Goal: Task Accomplishment & Management: Use online tool/utility

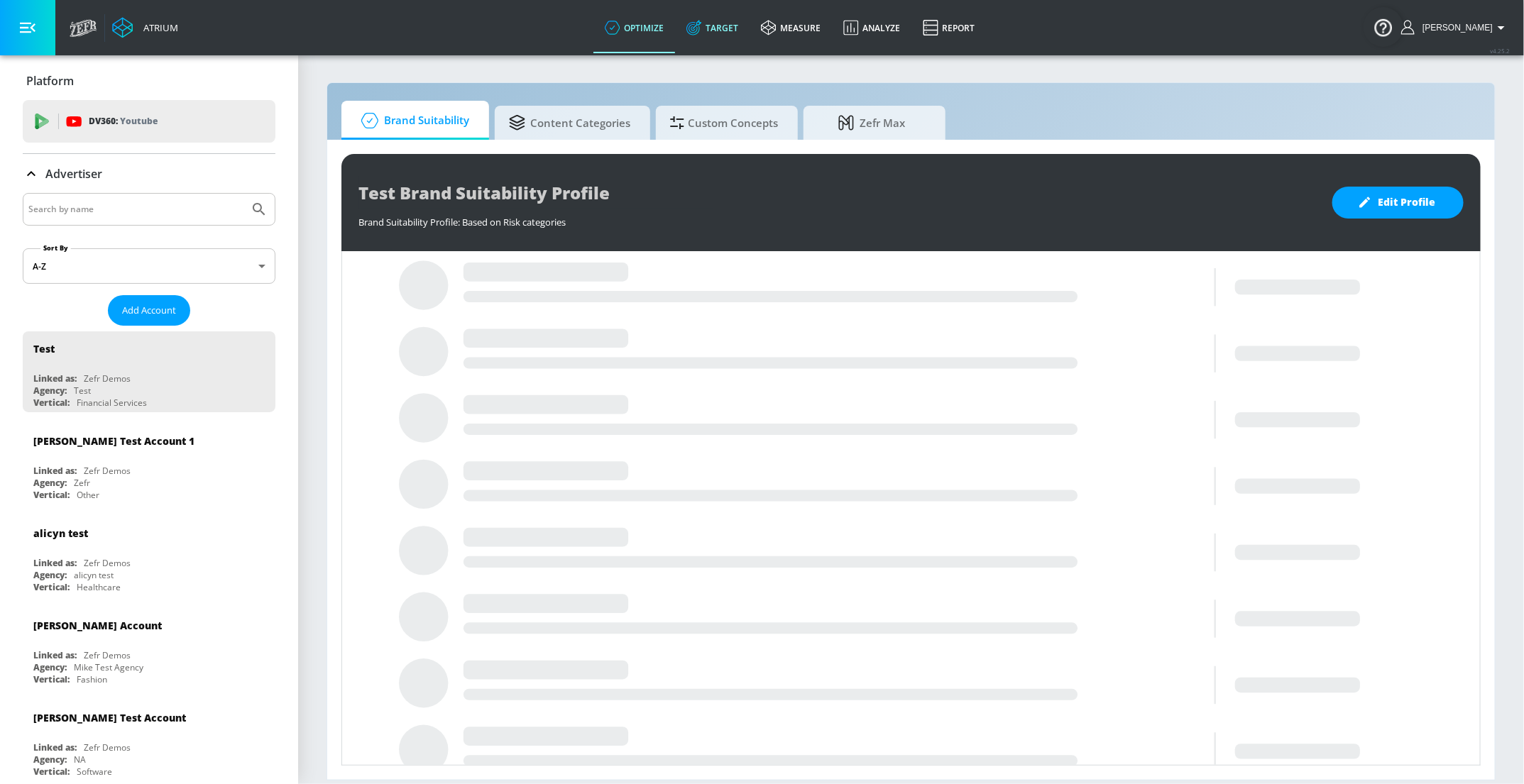
click at [723, 31] on link "Target" at bounding box center [712, 27] width 75 height 51
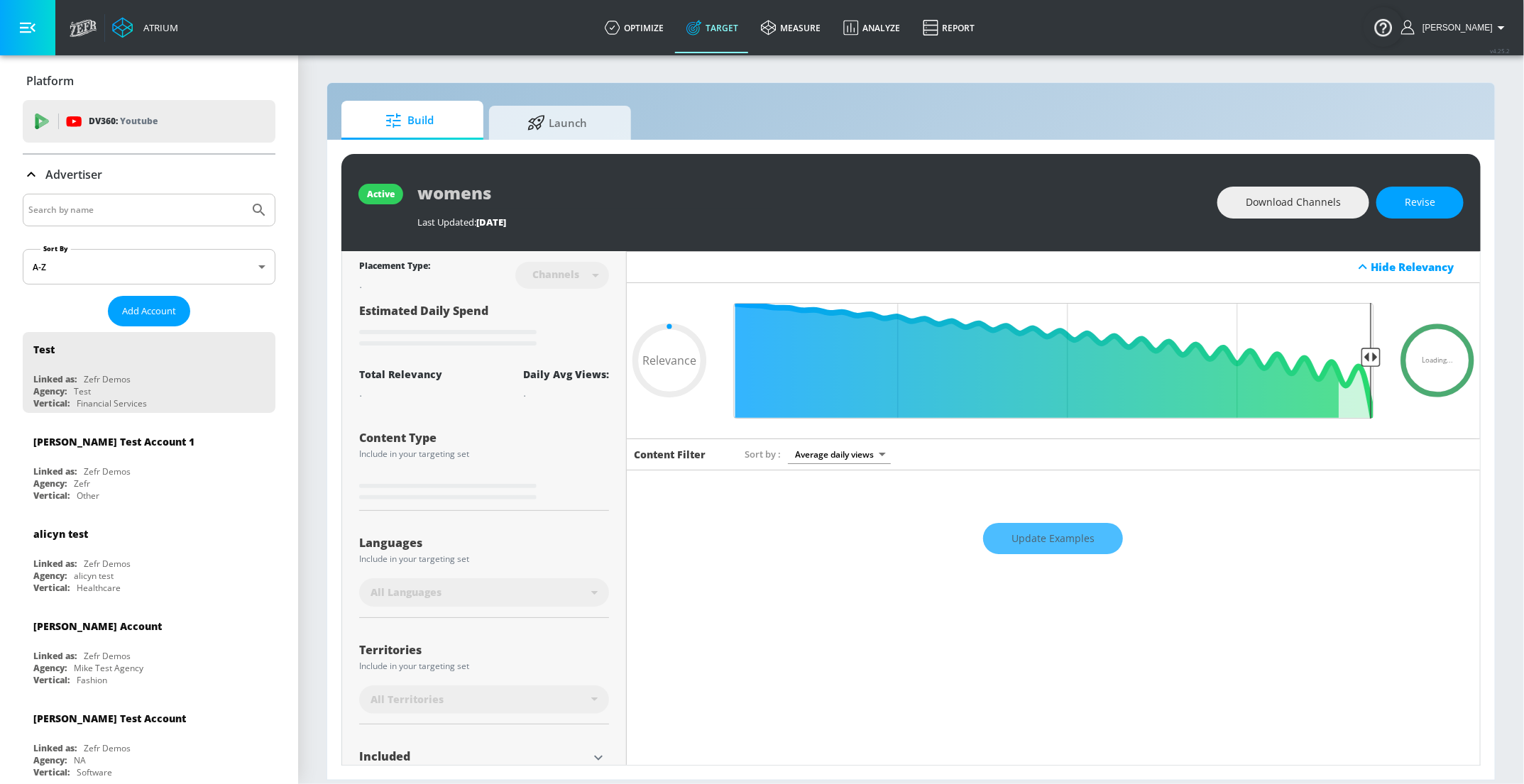
type input "0.05"
click at [620, 26] on icon at bounding box center [613, 28] width 16 height 16
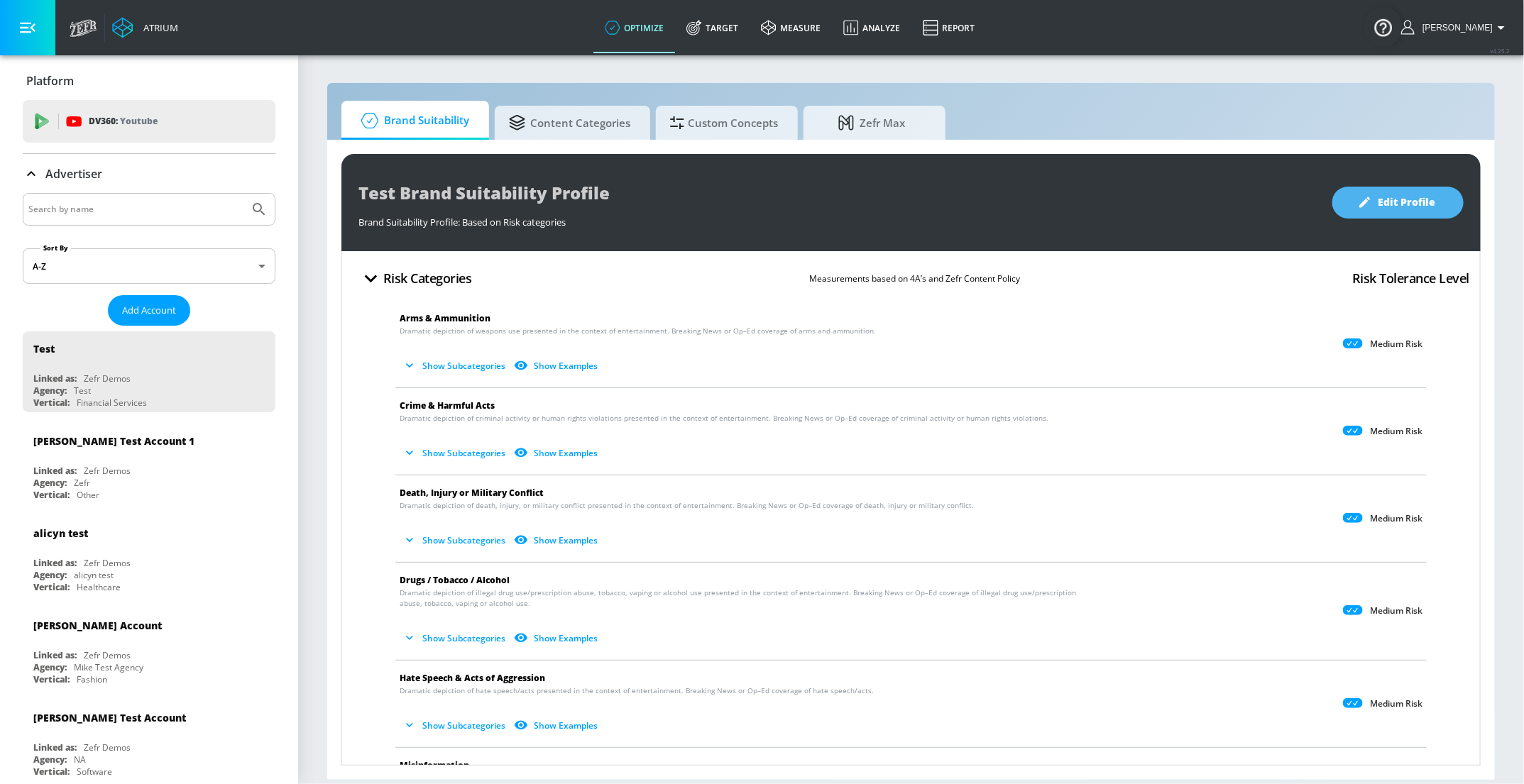
click at [1378, 208] on span "Edit Profile" at bounding box center [1397, 202] width 75 height 18
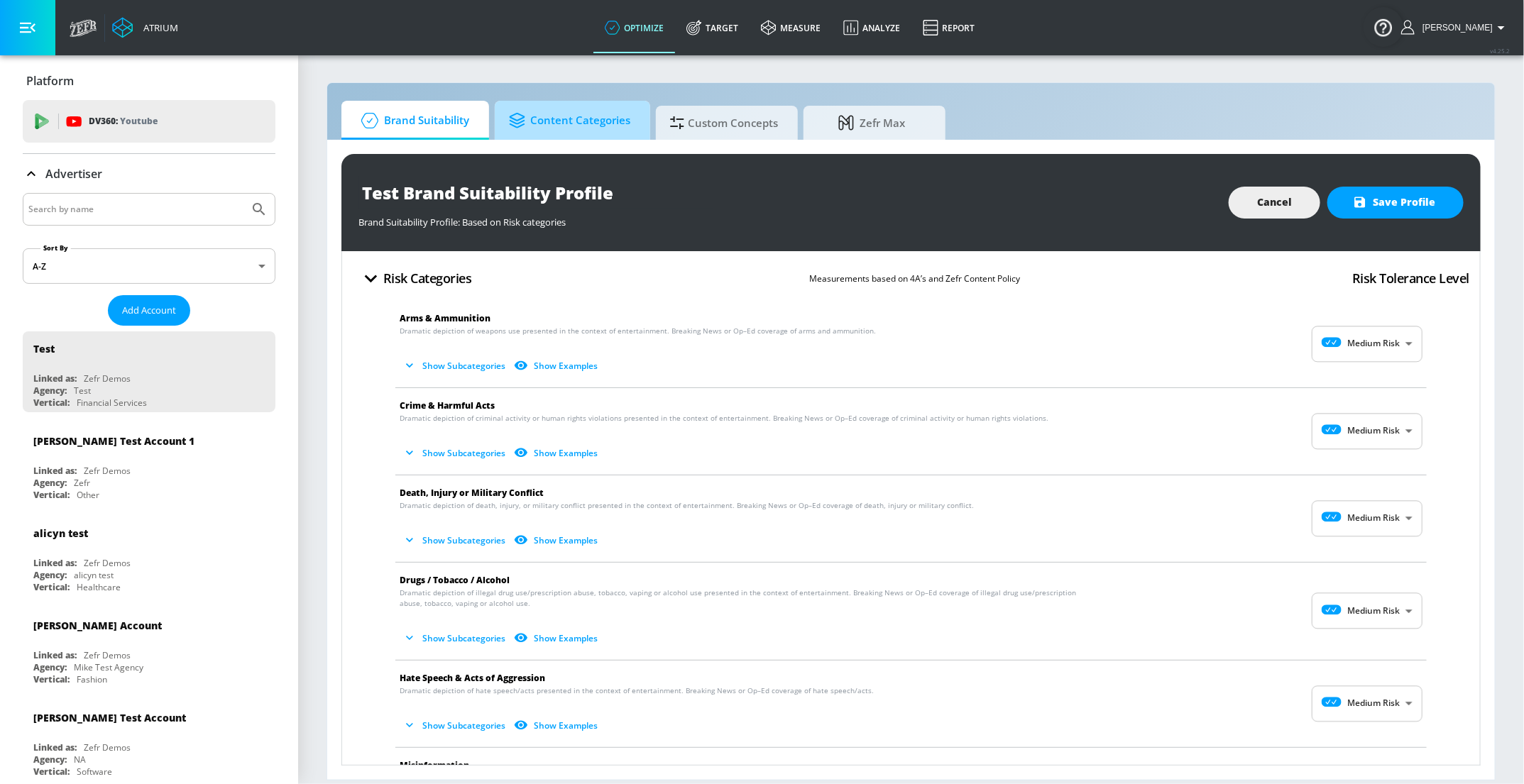
click at [592, 120] on span "Content Categories" at bounding box center [570, 121] width 122 height 34
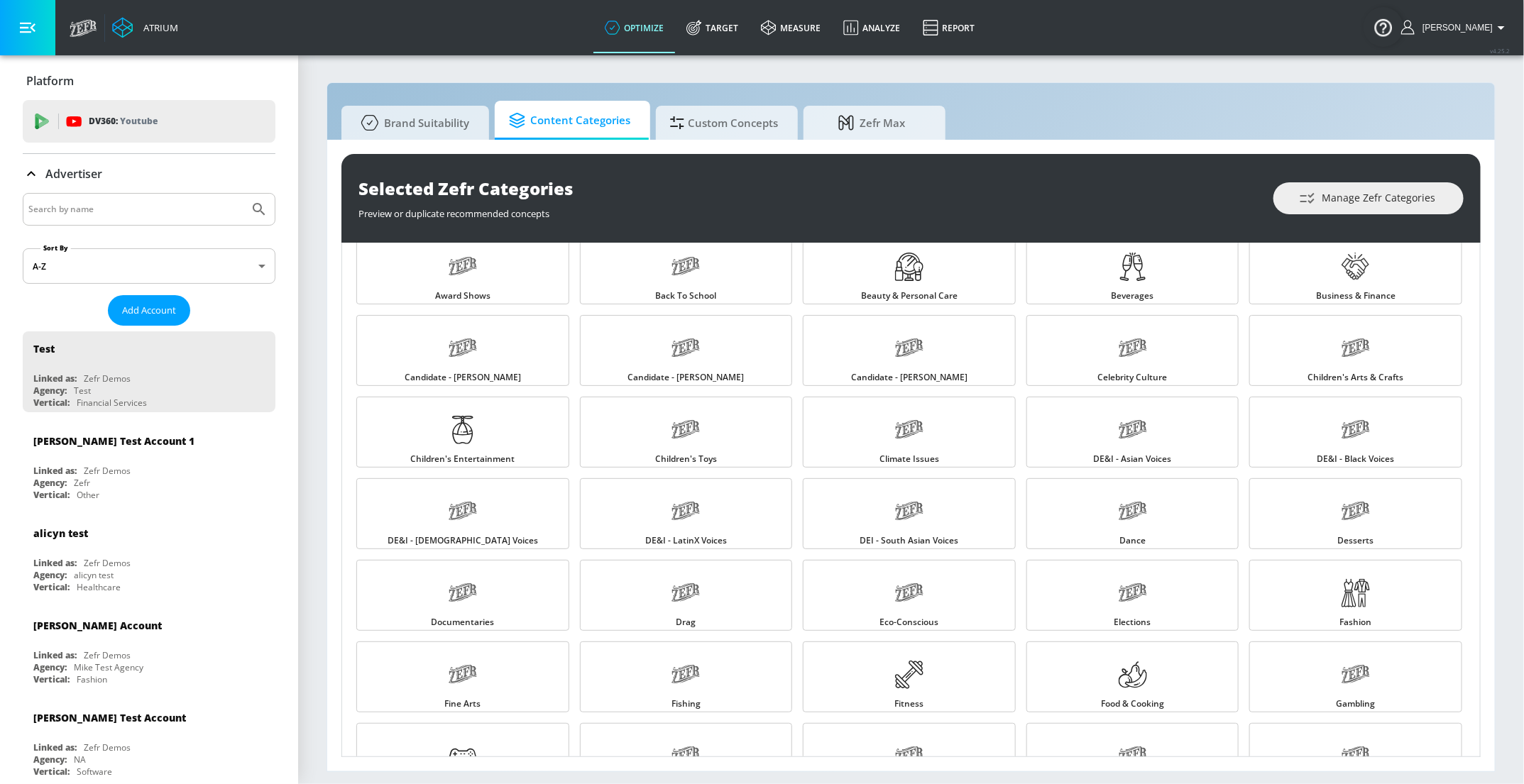
scroll to position [104, 0]
